Goal: Obtain resource: Obtain resource

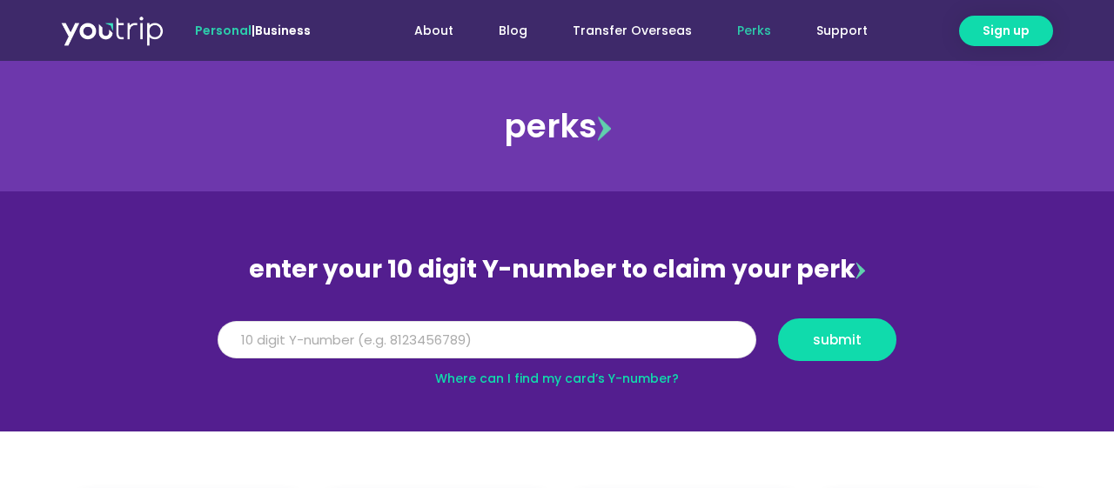
click at [490, 333] on input "Y Number" at bounding box center [487, 340] width 539 height 38
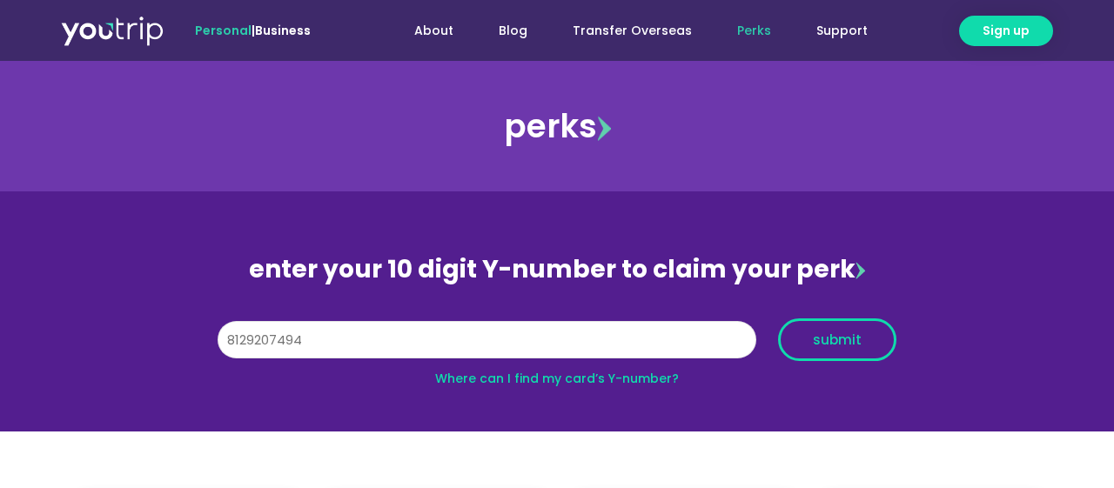
type input "8129207494"
click at [850, 336] on span "submit" at bounding box center [837, 339] width 49 height 13
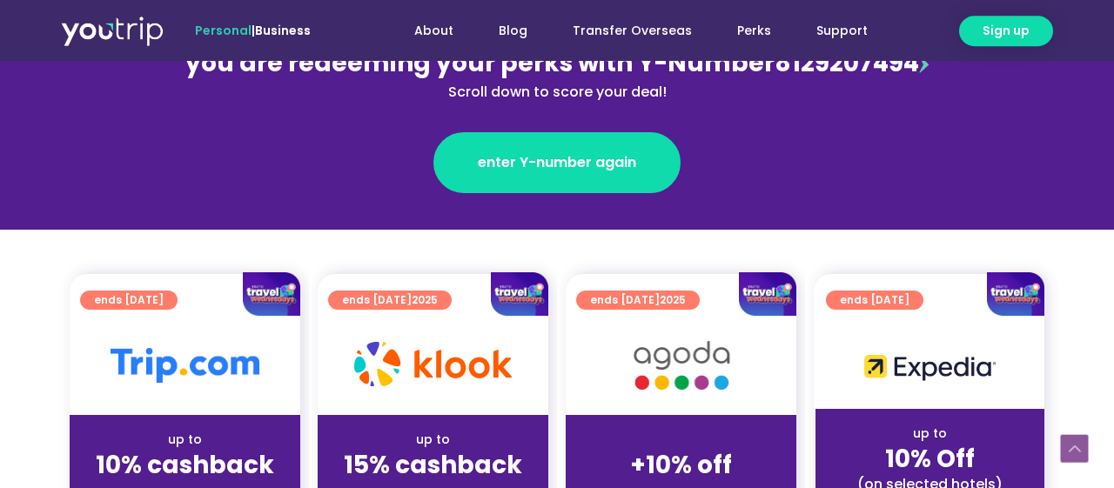
scroll to position [362, 0]
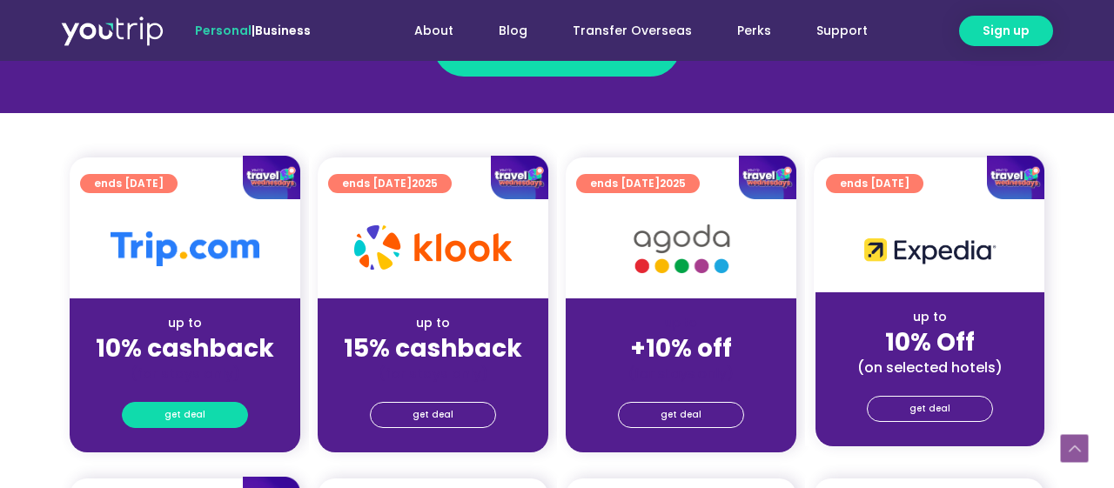
click at [192, 418] on span "get deal" at bounding box center [184, 415] width 41 height 24
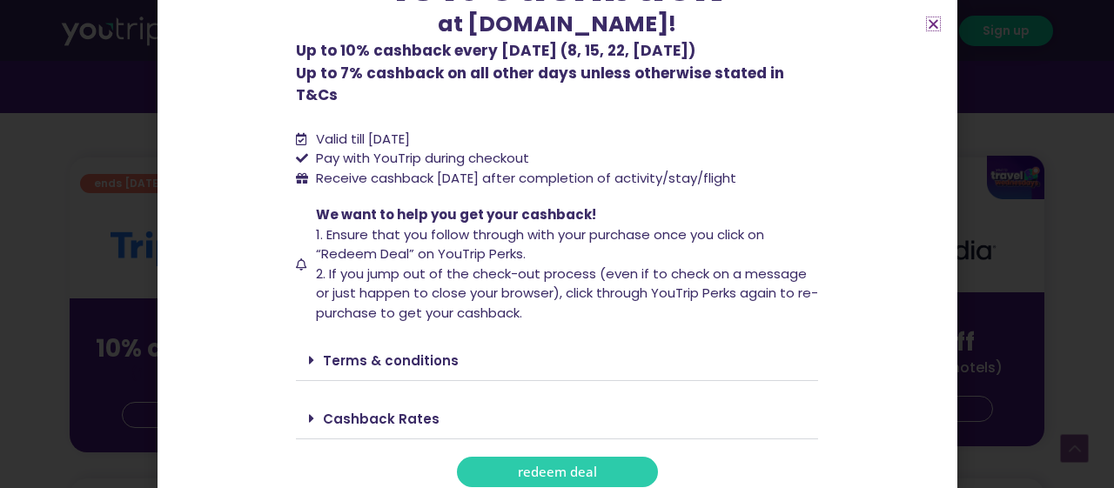
scroll to position [166, 0]
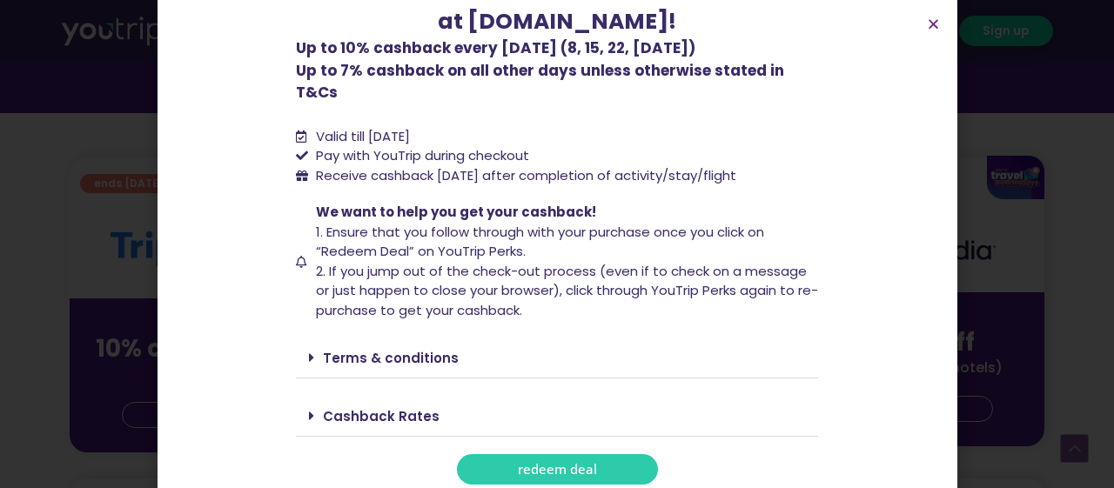
click at [373, 349] on link "Terms & conditions" at bounding box center [391, 358] width 136 height 18
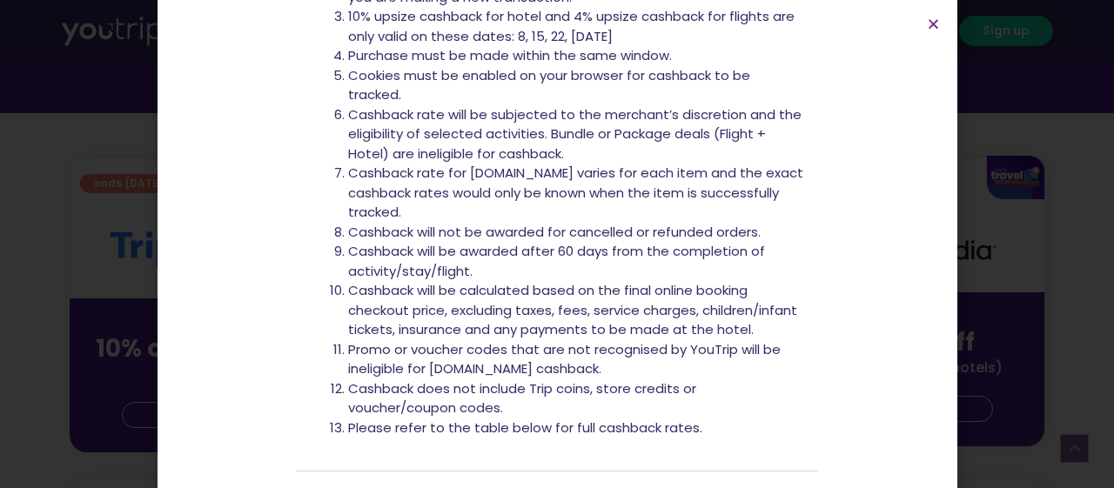
scroll to position [721, 0]
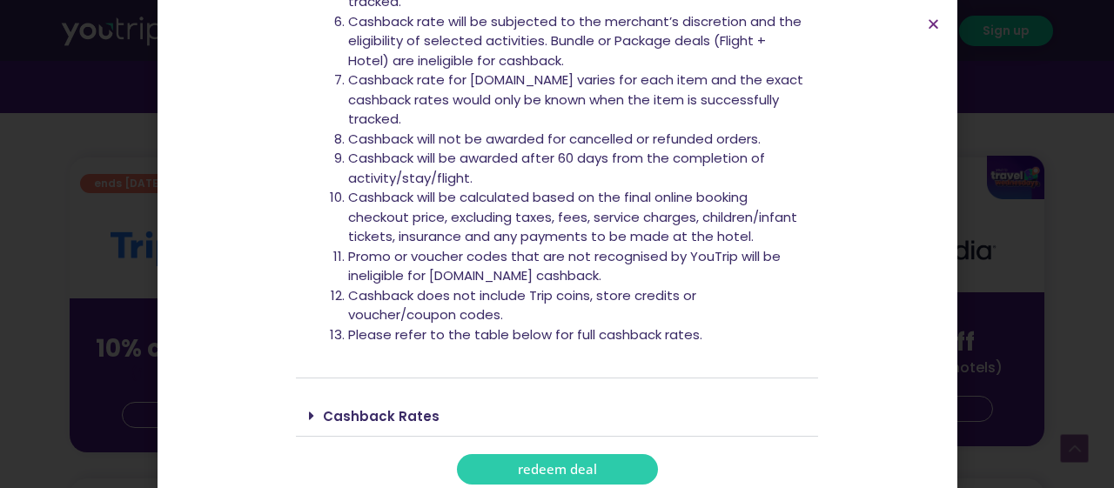
click at [570, 463] on span "redeem deal" at bounding box center [557, 469] width 79 height 13
